Goal: Task Accomplishment & Management: Use online tool/utility

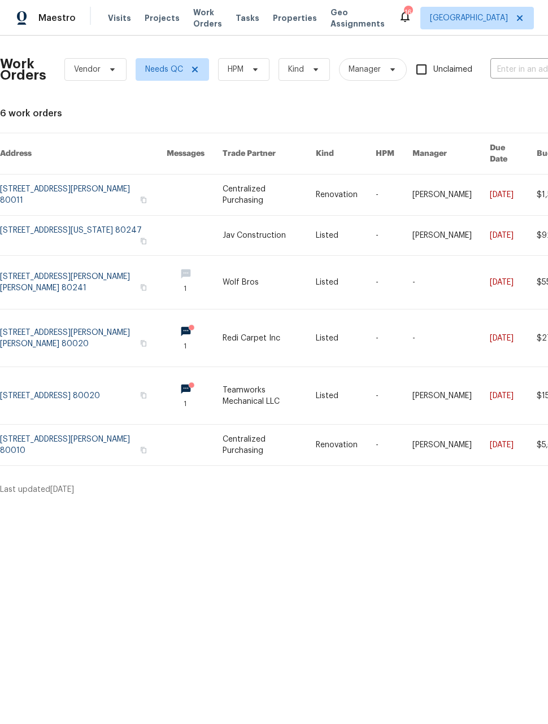
click at [458, 505] on html "Maestro Visits Projects Work Orders Tasks Properties Geo Assignments 16 Denver …" at bounding box center [274, 252] width 548 height 505
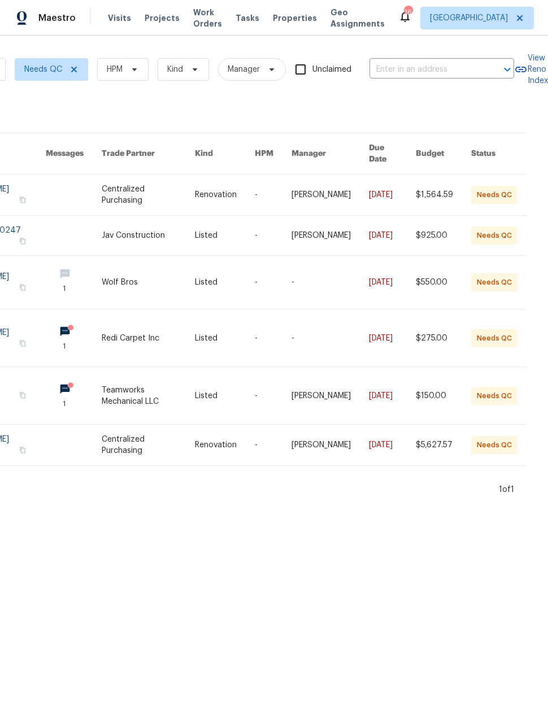
scroll to position [0, 123]
click at [410, 505] on html "Maestro Visits Projects Work Orders Tasks Properties Geo Assignments 16 Denver …" at bounding box center [274, 252] width 548 height 505
click at [336, 505] on html "Maestro Visits Projects Work Orders Tasks Properties Geo Assignments 16 Denver …" at bounding box center [274, 252] width 548 height 505
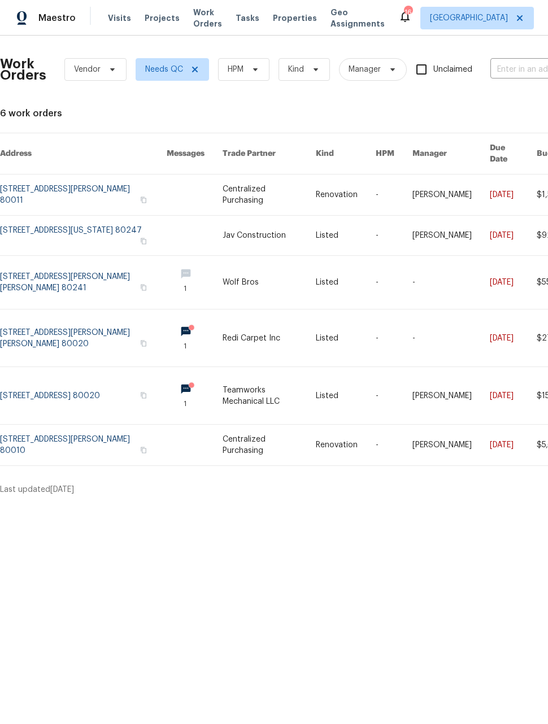
scroll to position [0, 0]
click at [79, 222] on link at bounding box center [83, 236] width 167 height 40
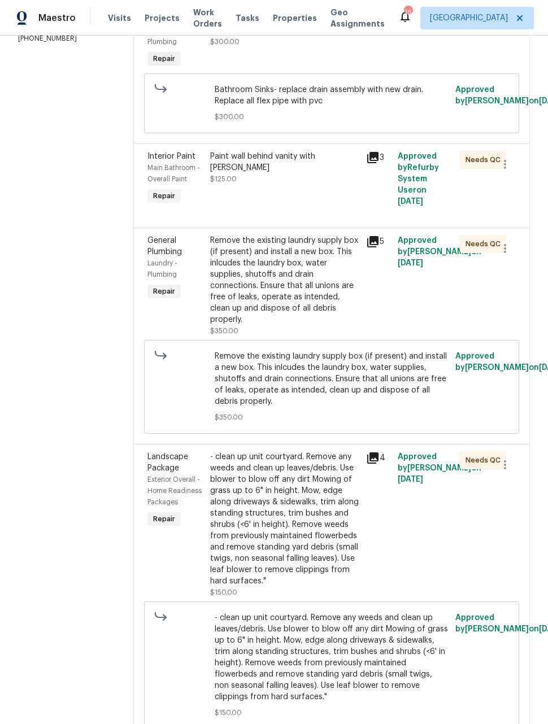
scroll to position [221, 0]
click at [371, 525] on div "4" at bounding box center [378, 526] width 31 height 154
click at [375, 453] on icon at bounding box center [372, 458] width 11 height 11
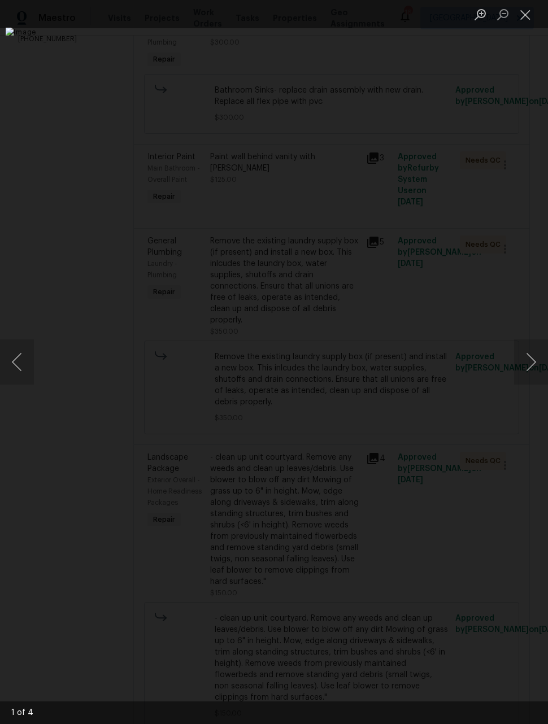
click at [524, 357] on button "Next image" at bounding box center [531, 362] width 34 height 45
click at [532, 353] on button "Next image" at bounding box center [531, 362] width 34 height 45
click at [523, 20] on button "Close lightbox" at bounding box center [525, 15] width 23 height 20
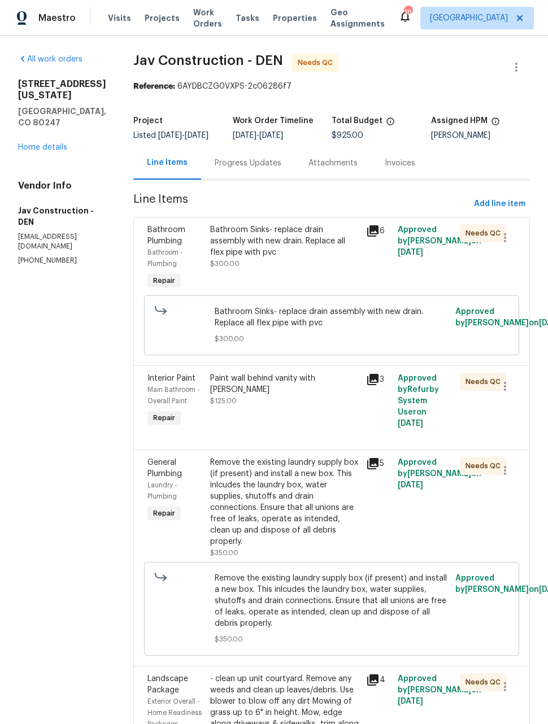
scroll to position [0, 0]
click at [327, 284] on div "Bathroom Sinks- replace drain assembly with new drain. Replace all flex pipe wi…" at bounding box center [285, 258] width 157 height 75
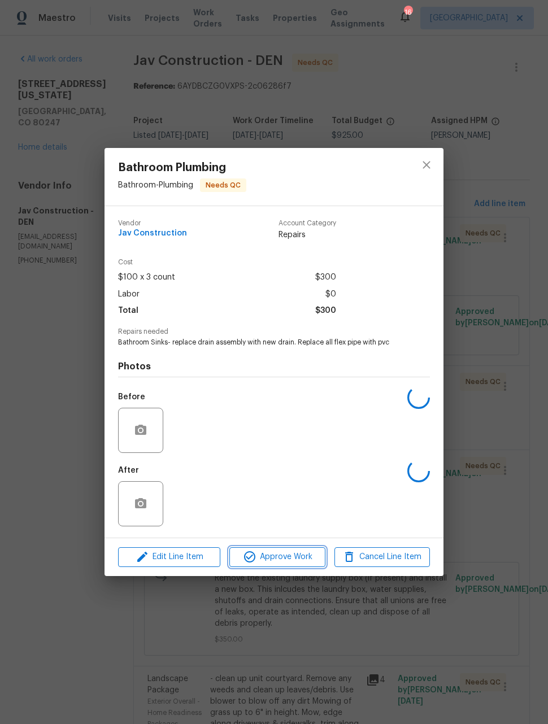
click at [300, 558] on span "Approve Work" at bounding box center [277, 557] width 89 height 14
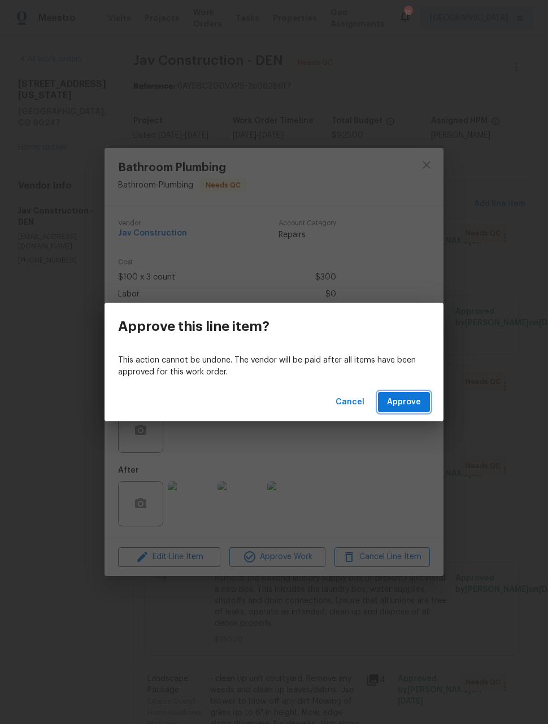
click at [411, 405] on span "Approve" at bounding box center [404, 403] width 34 height 14
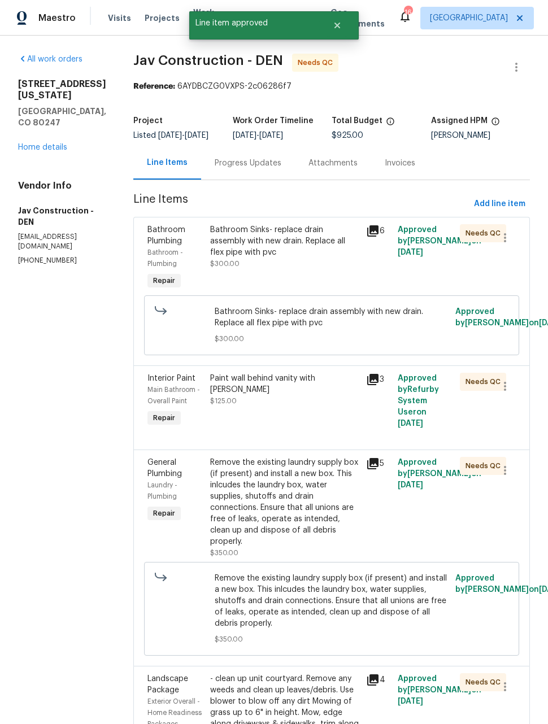
click at [328, 432] on div "Paint wall behind vanity with kilz $125.00" at bounding box center [285, 401] width 157 height 63
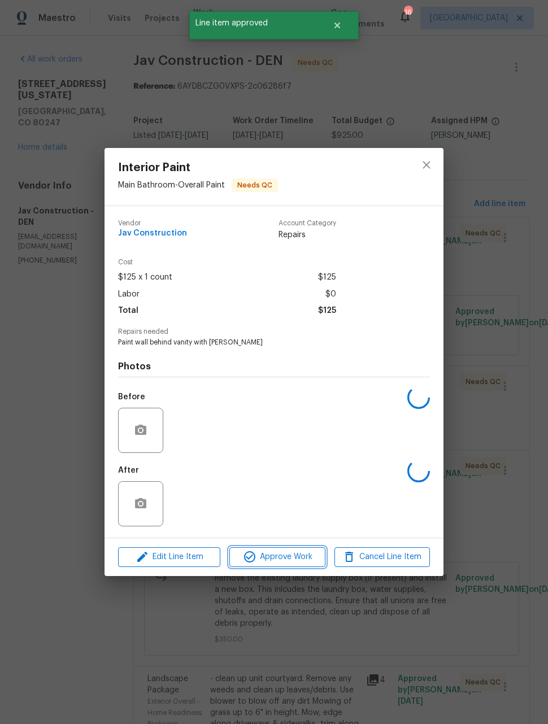
click at [301, 563] on span "Approve Work" at bounding box center [277, 557] width 89 height 14
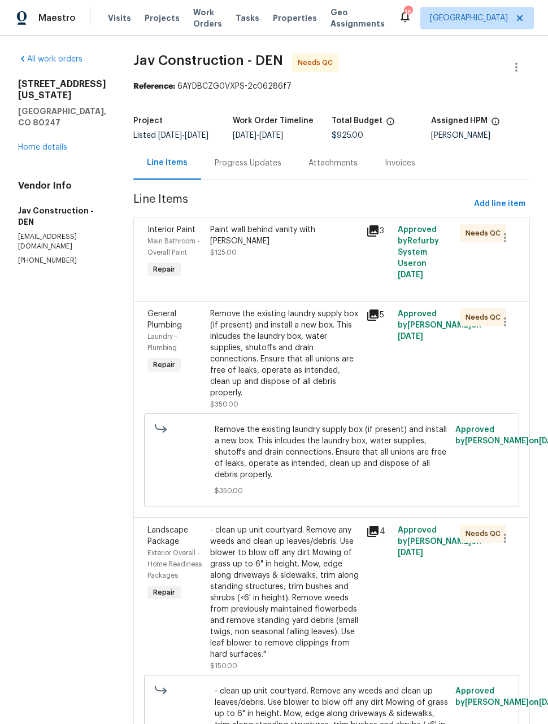
click at [310, 281] on div "Paint wall behind vanity with kilz $125.00" at bounding box center [285, 252] width 157 height 63
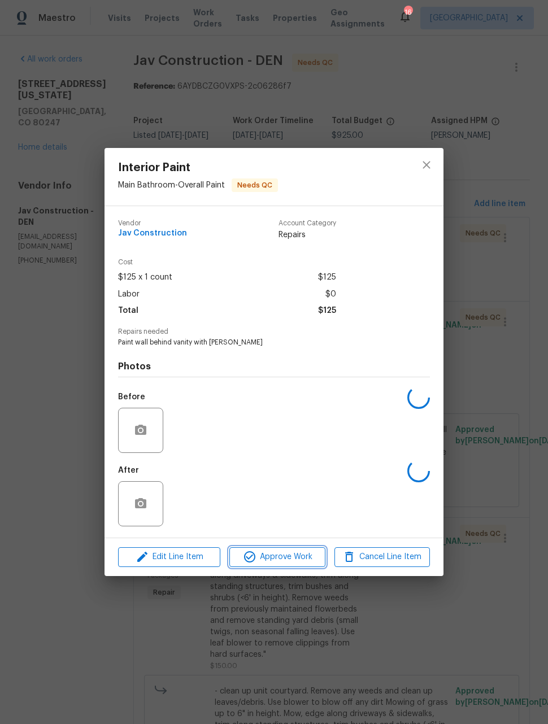
click at [292, 558] on span "Approve Work" at bounding box center [277, 557] width 89 height 14
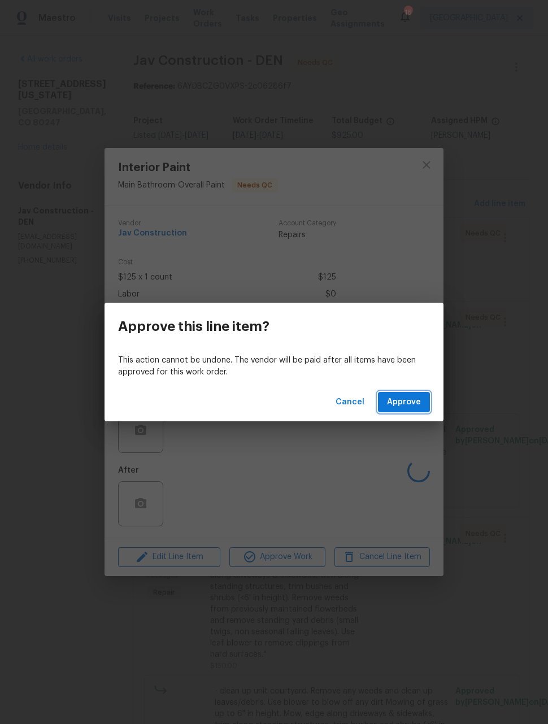
click at [416, 401] on span "Approve" at bounding box center [404, 403] width 34 height 14
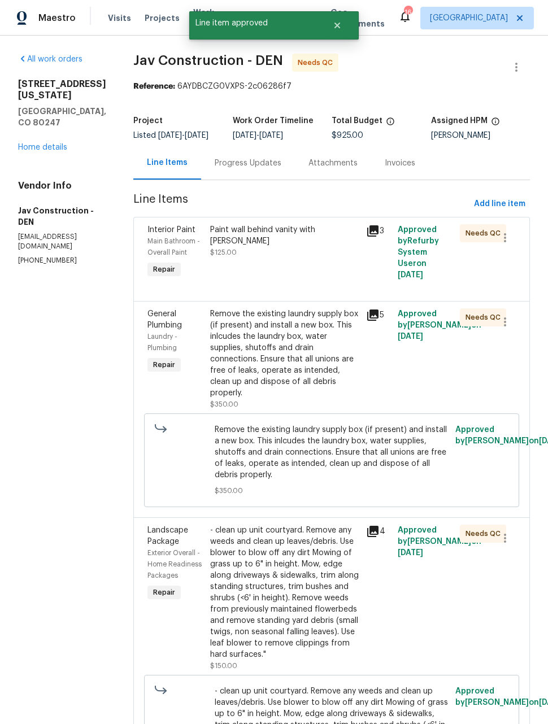
click at [310, 364] on div "Remove the existing laundry supply box (if present) and install a new box. This…" at bounding box center [285, 354] width 150 height 90
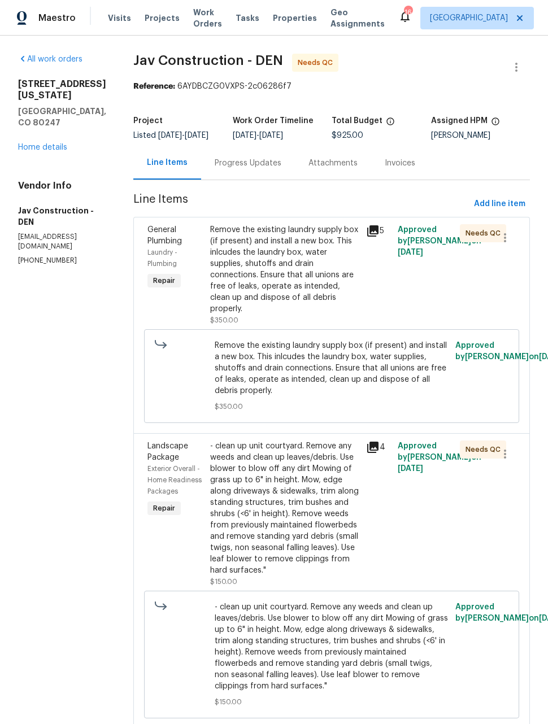
click at [304, 291] on div "Remove the existing laundry supply box (if present) and install a new box. This…" at bounding box center [285, 269] width 150 height 90
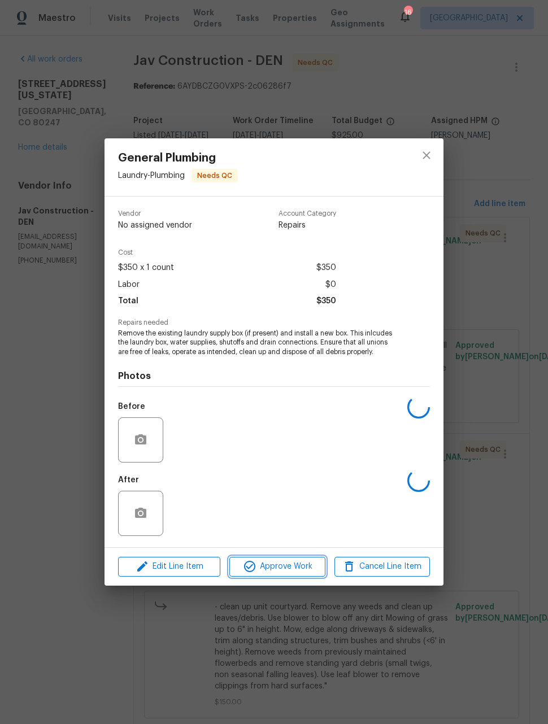
click at [290, 572] on span "Approve Work" at bounding box center [277, 567] width 89 height 14
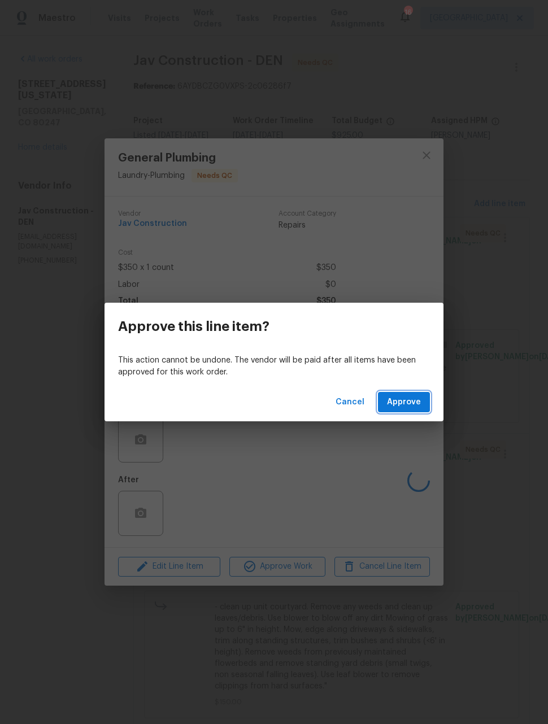
click at [403, 399] on span "Approve" at bounding box center [404, 403] width 34 height 14
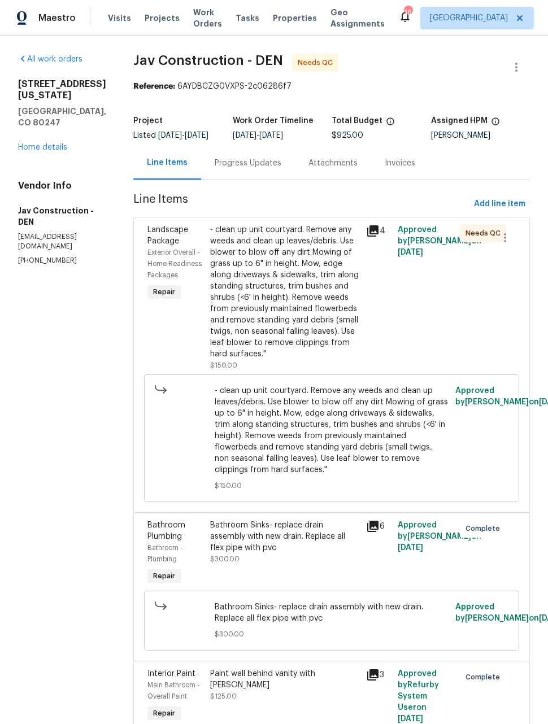
click at [314, 303] on div "- clean up unit courtyard. Remove any weeds and clean up leaves/debris. Use blo…" at bounding box center [285, 292] width 150 height 136
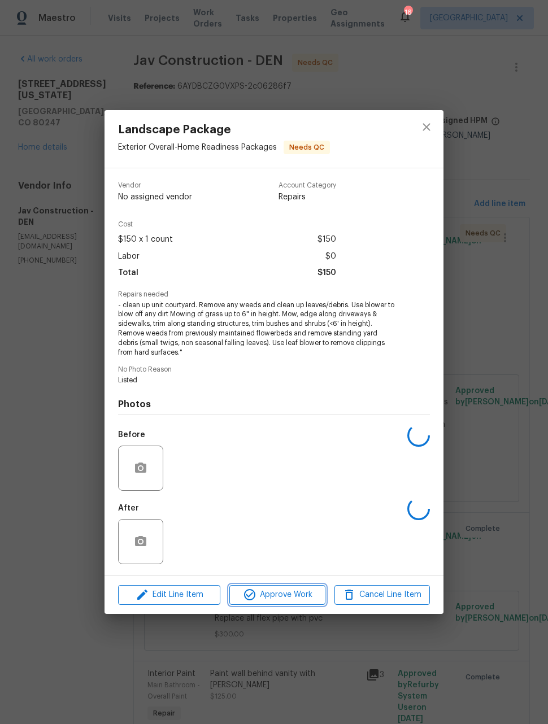
click at [297, 593] on span "Approve Work" at bounding box center [277, 595] width 89 height 14
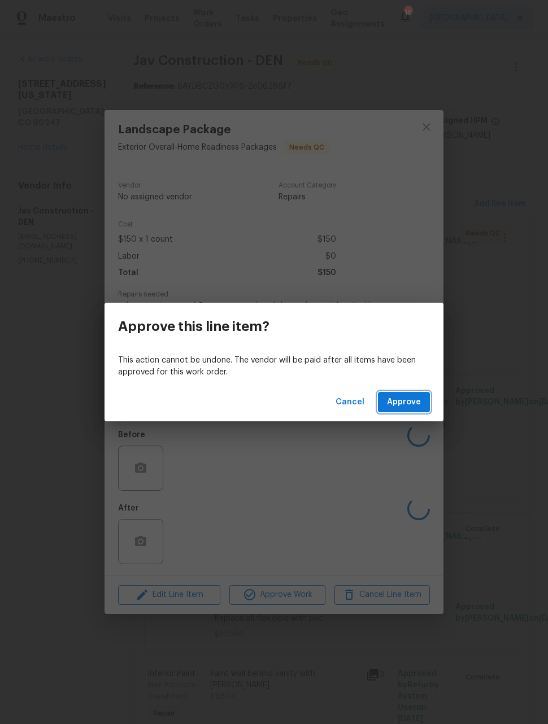
click at [419, 403] on span "Approve" at bounding box center [404, 403] width 34 height 14
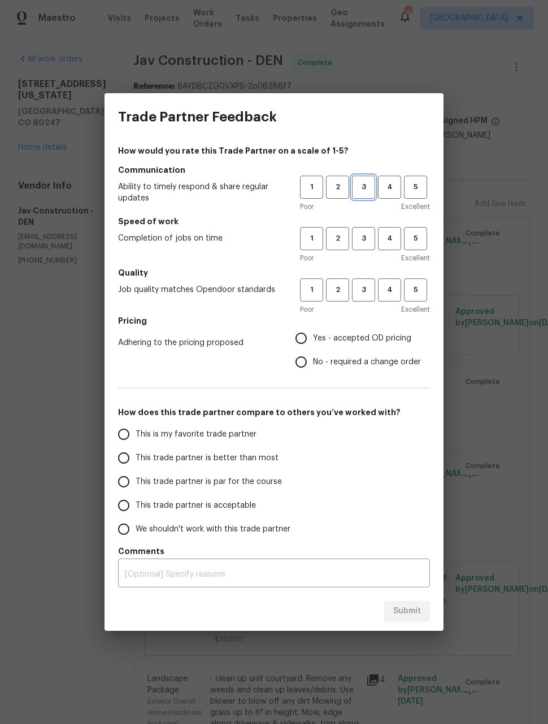
click at [370, 186] on span "3" at bounding box center [363, 187] width 21 height 13
click at [366, 233] on span "3" at bounding box center [363, 238] width 21 height 13
click at [366, 295] on span "3" at bounding box center [363, 290] width 21 height 13
click at [304, 339] on input "Yes - accepted OD pricing" at bounding box center [301, 339] width 24 height 24
radio input "true"
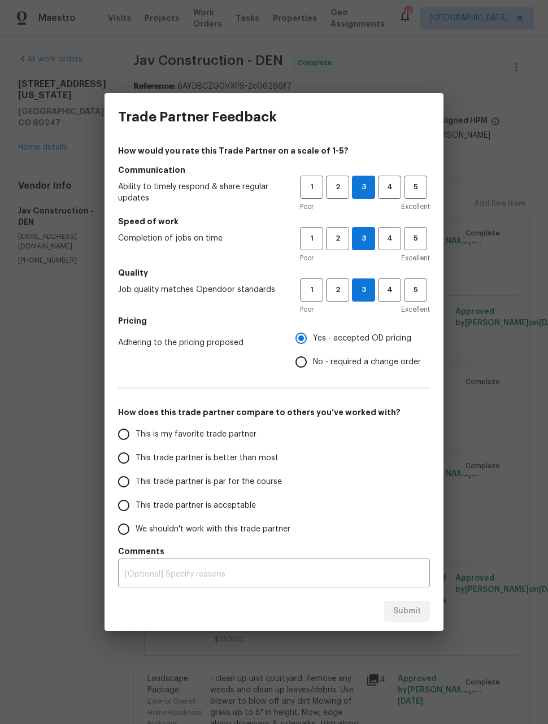
click at [135, 458] on input "This trade partner is better than most" at bounding box center [124, 458] width 24 height 24
radio input "true"
click at [416, 611] on span "Submit" at bounding box center [407, 612] width 28 height 14
radio input "false"
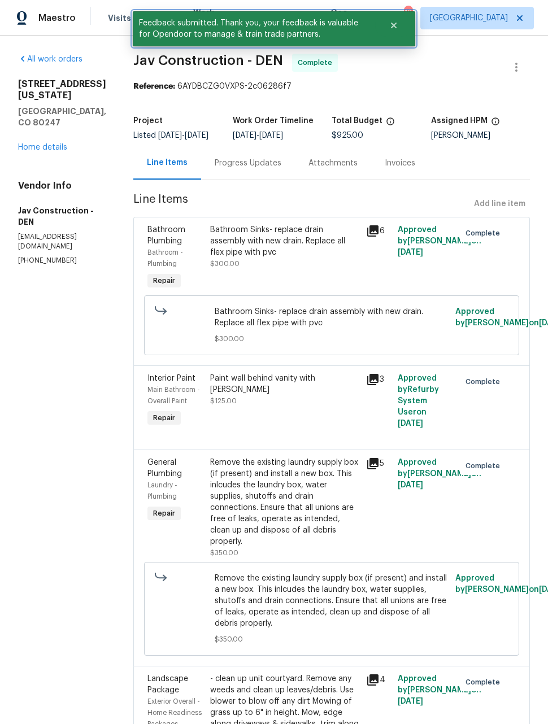
click at [389, 30] on button "Close" at bounding box center [393, 25] width 37 height 23
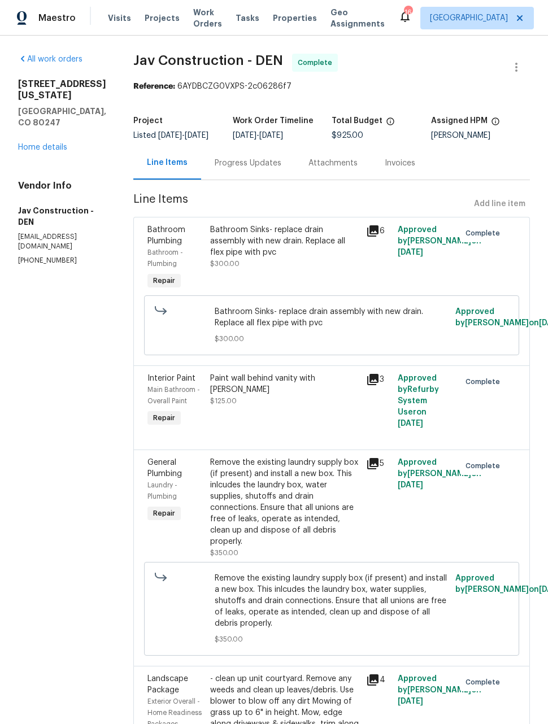
click at [40, 18] on span "Maestro" at bounding box center [56, 17] width 37 height 11
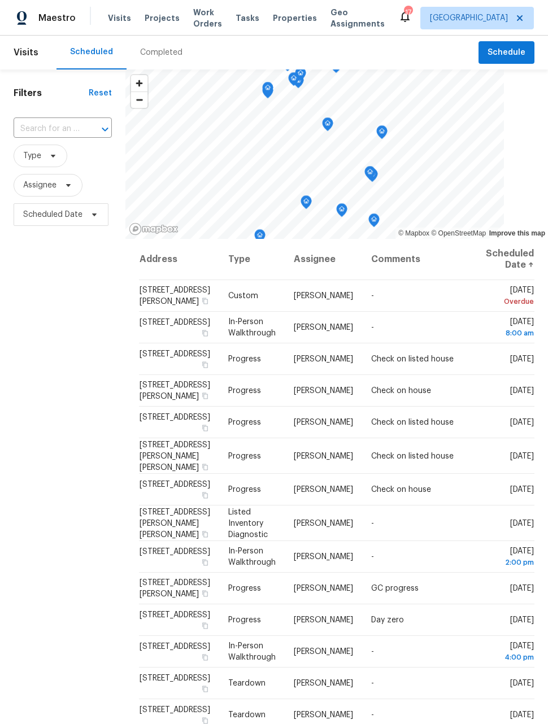
click at [197, 21] on span "Work Orders" at bounding box center [207, 18] width 29 height 23
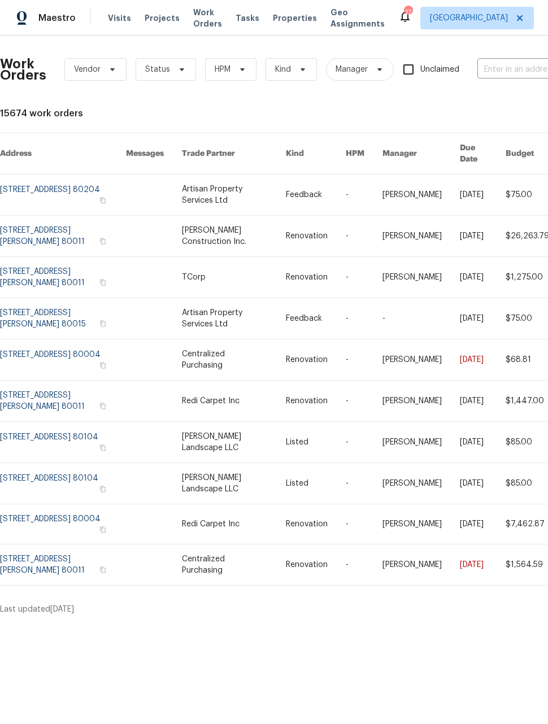
click at [512, 71] on input "text" at bounding box center [533, 70] width 113 height 18
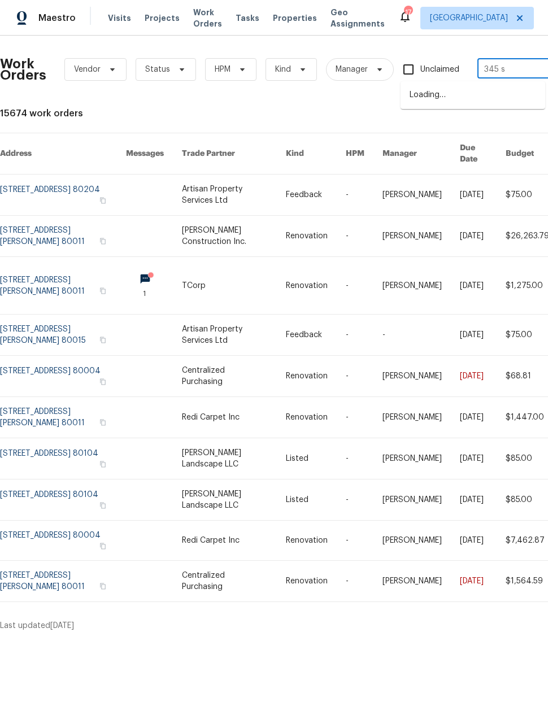
type input "345 s"
click at [498, 123] on li "[STREET_ADDRESS]" at bounding box center [473, 114] width 145 height 19
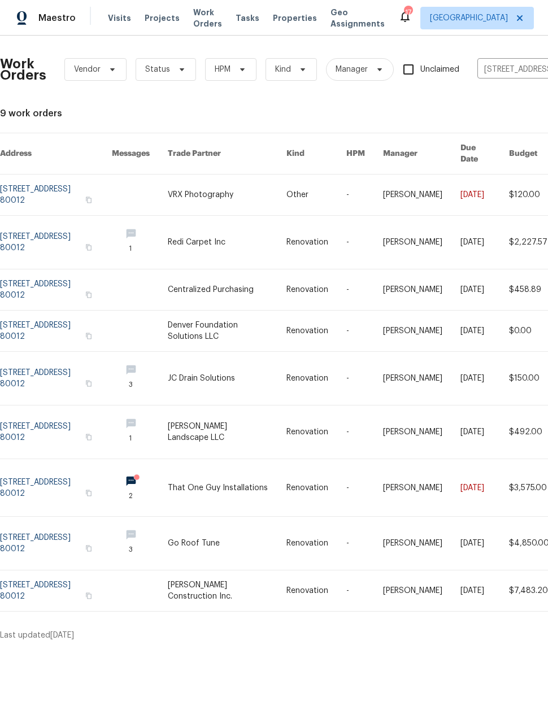
click at [68, 474] on link at bounding box center [56, 487] width 112 height 57
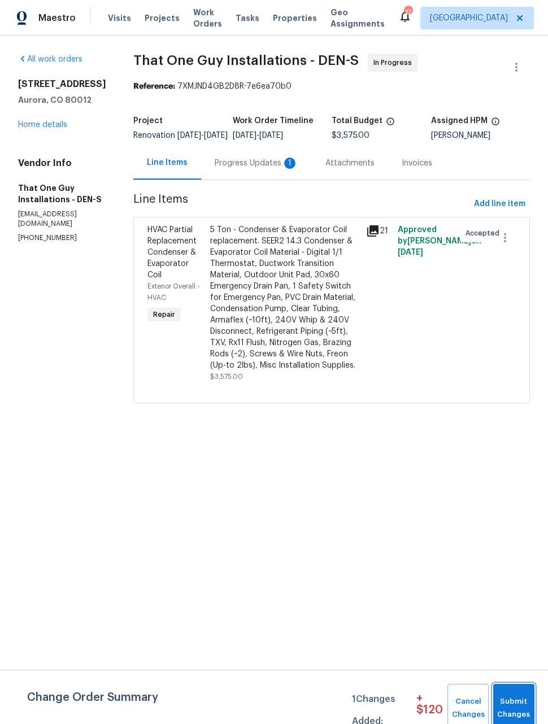
click at [522, 701] on span "Submit Changes" at bounding box center [514, 709] width 30 height 26
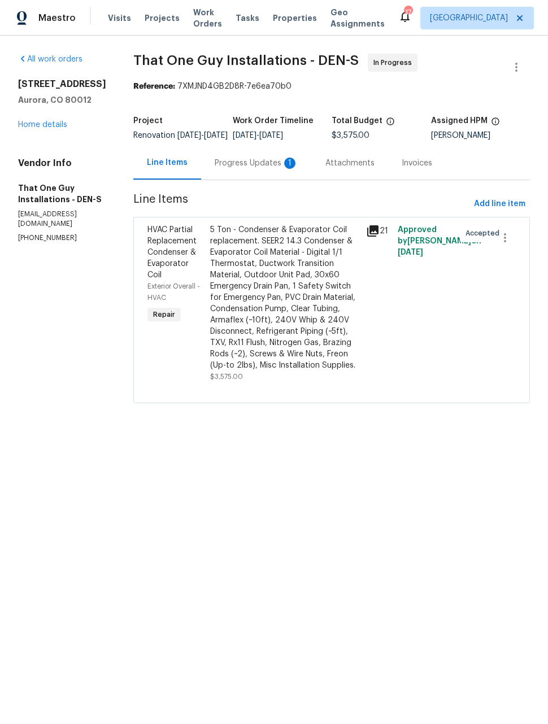
click at [301, 323] on div "5 Ton - Condenser & Evaporator Coil replacement. SEER2 14.3 Condenser & Evapora…" at bounding box center [285, 297] width 150 height 147
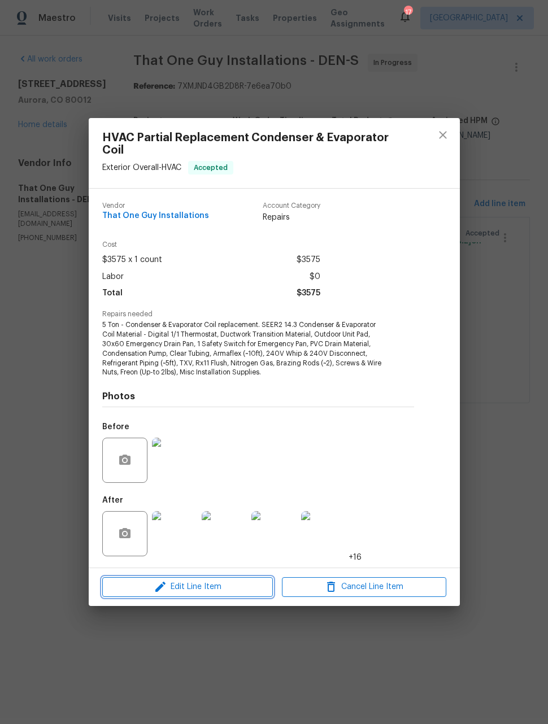
click at [218, 590] on span "Edit Line Item" at bounding box center [188, 587] width 164 height 14
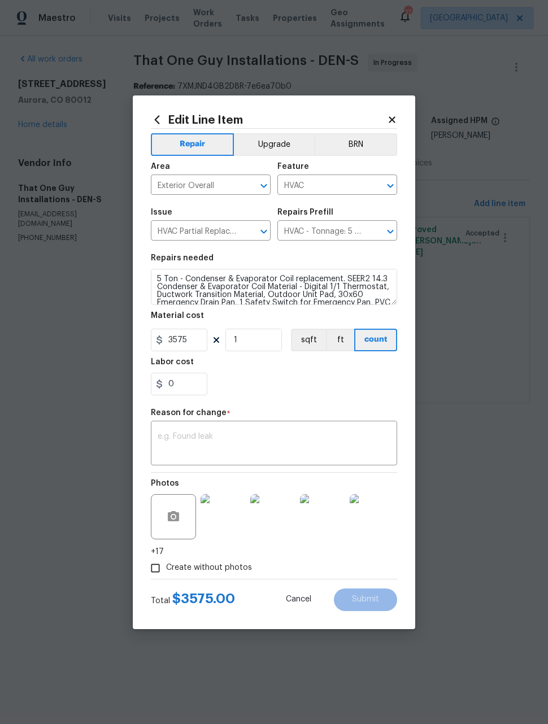
click at [374, 232] on icon "Clear" at bounding box center [375, 231] width 11 height 11
click at [248, 233] on icon "Clear" at bounding box center [249, 231] width 7 height 7
click at [220, 231] on input "text" at bounding box center [195, 232] width 88 height 18
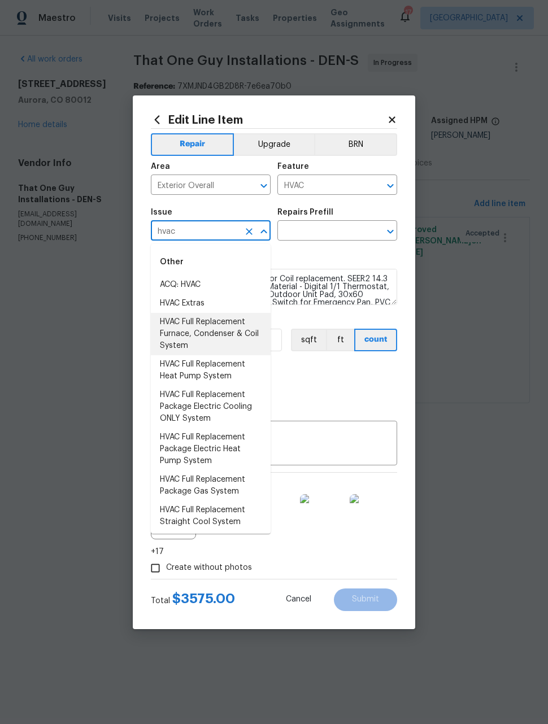
click at [184, 329] on li "HVAC Full Replacement Furnace, Condenser & Coil System" at bounding box center [211, 334] width 120 height 42
type input "HVAC Full Replacement Furnace, Condenser & Coil System"
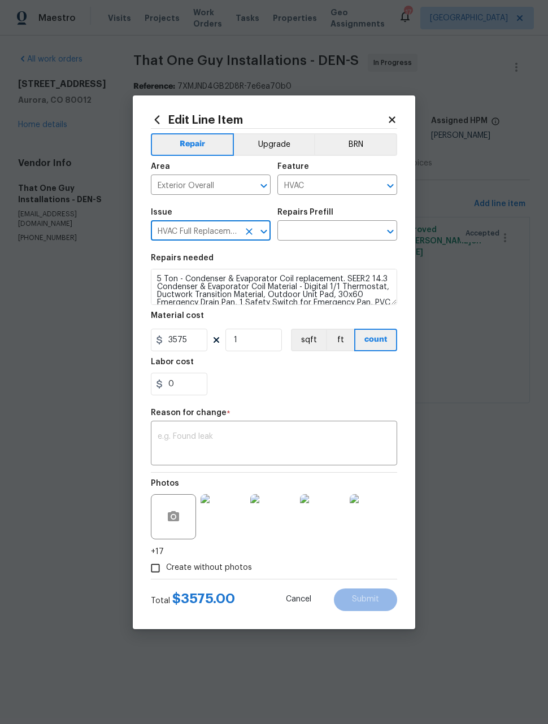
click at [350, 228] on input "text" at bounding box center [321, 232] width 88 height 18
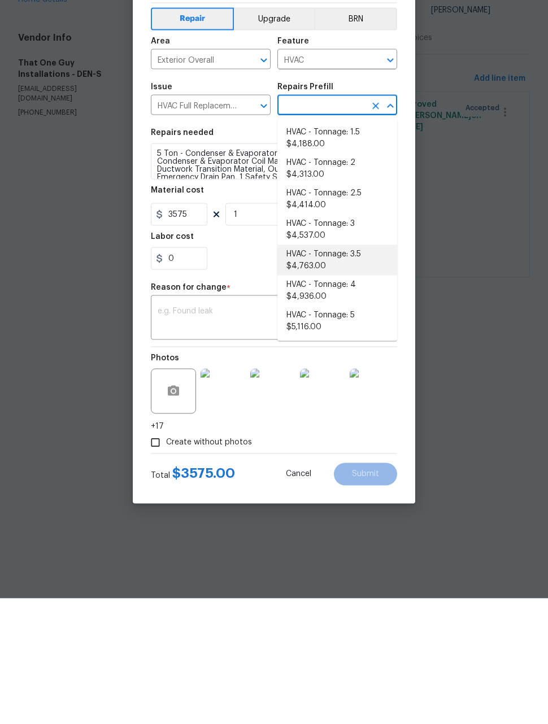
click at [338, 371] on li "HVAC - Tonnage: 3.5 $4,763.00" at bounding box center [337, 386] width 120 height 31
type input "HVAC - Tonnage: 3.5 $4,763.00"
type textarea "Replace 3.5 Ton Furnace, Condenser & Coil System. SEER2 14.3 Gas Split System M…"
type input "HVAC - Tonnage: 3.5 $4,763.00"
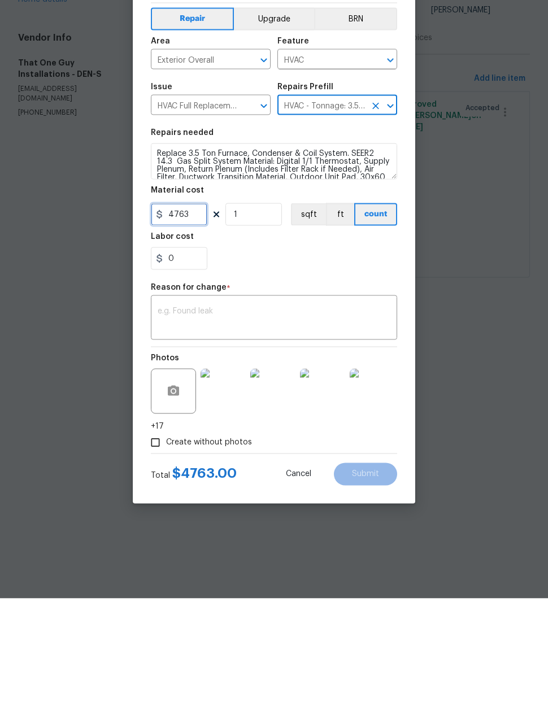
click at [185, 329] on input "4763" at bounding box center [179, 340] width 57 height 23
type input "11000"
click at [319, 433] on textarea at bounding box center [274, 445] width 233 height 24
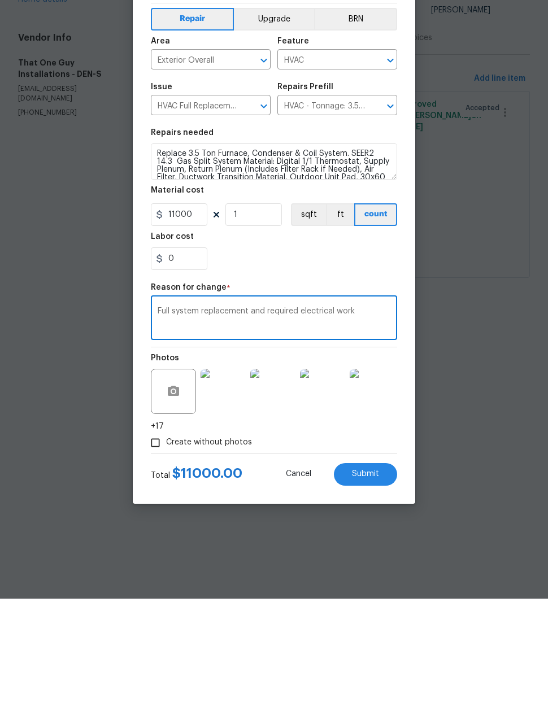
type textarea "Full system replacement and required electrical work"
click at [368, 596] on span "Submit" at bounding box center [365, 600] width 27 height 8
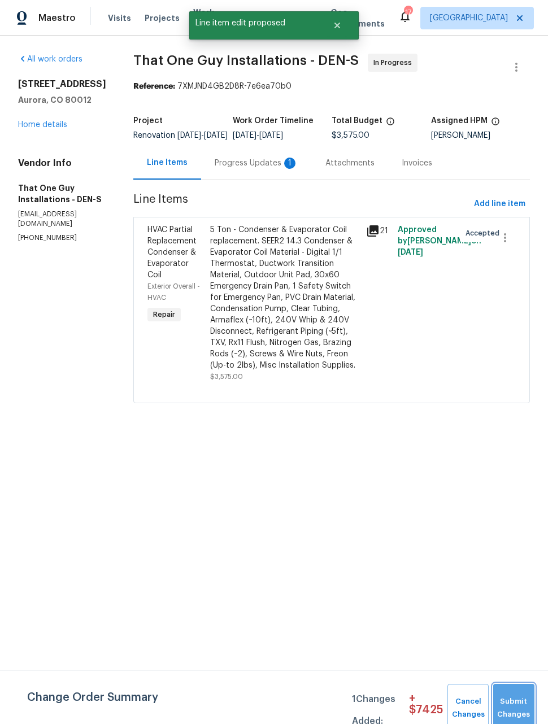
click at [522, 701] on span "Submit Changes" at bounding box center [514, 709] width 30 height 26
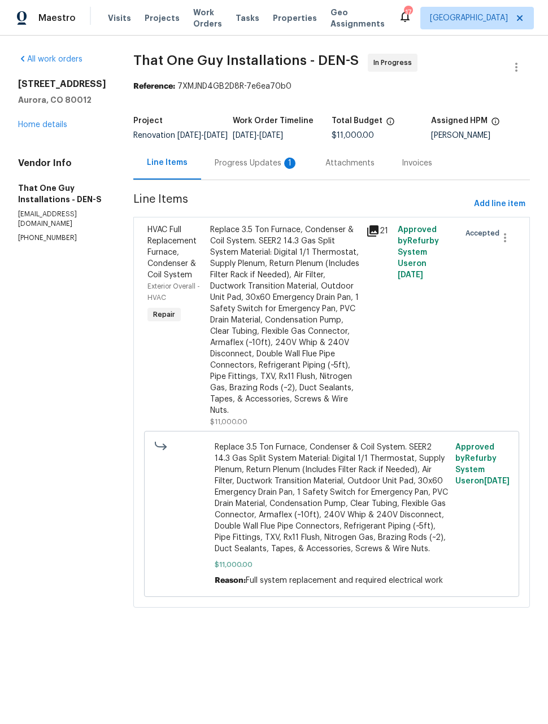
click at [232, 169] on div "Progress Updates 1" at bounding box center [257, 163] width 84 height 11
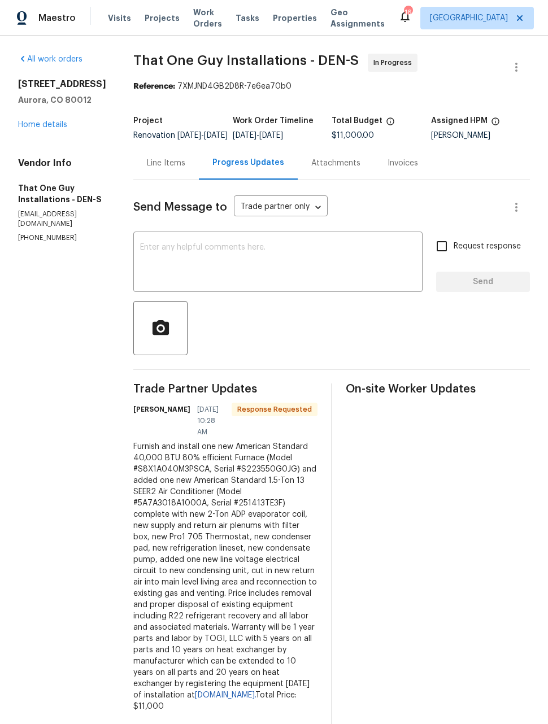
click at [295, 253] on textarea at bounding box center [278, 264] width 276 height 40
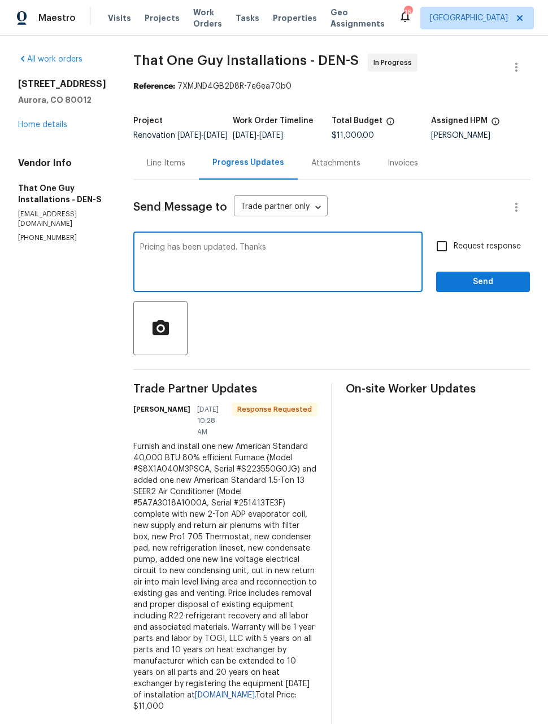
type textarea "Pricing has been updated. Thanks"
click at [494, 289] on span "Send" at bounding box center [483, 282] width 76 height 14
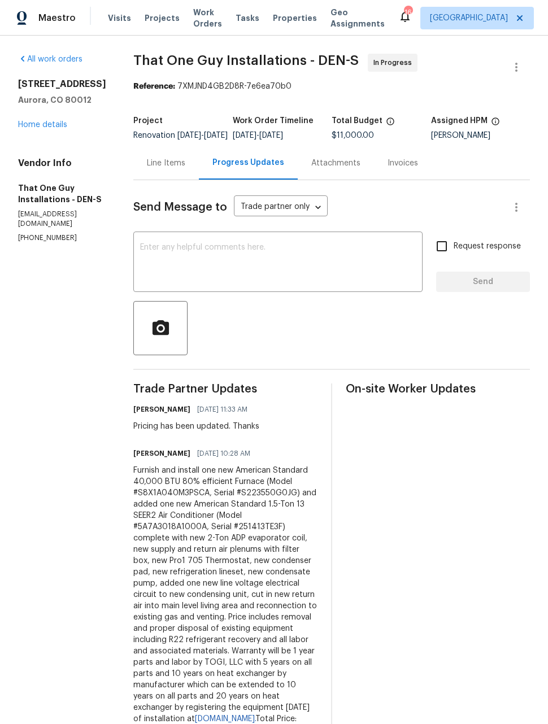
click at [49, 1] on div "Maestro Visits Projects Work Orders Tasks Properties Geo Assignments 16 [GEOGRA…" at bounding box center [274, 18] width 548 height 36
click at [48, 21] on span "Maestro" at bounding box center [56, 17] width 37 height 11
